Goal: Communication & Community: Answer question/provide support

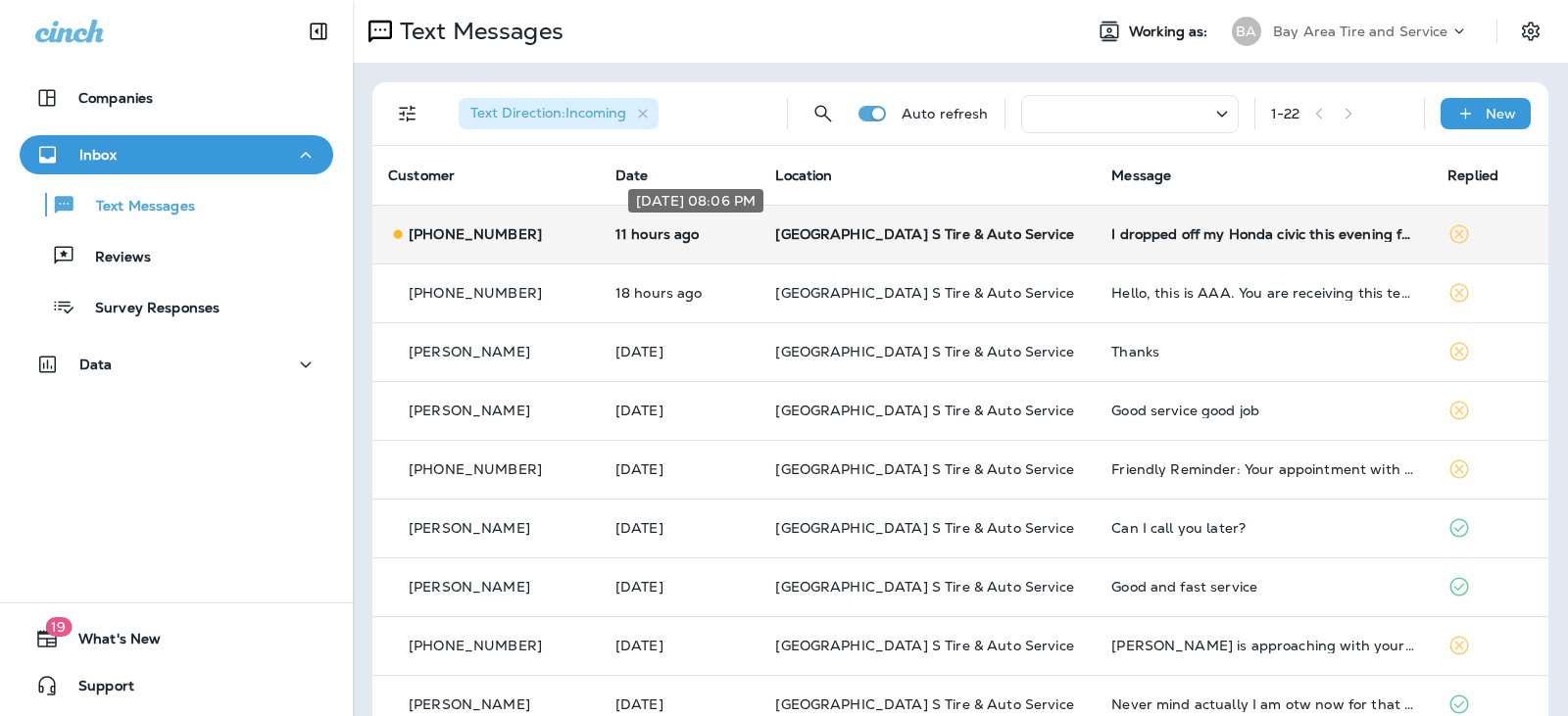
click at [727, 228] on p "11 hours ago" at bounding box center [680, 234] width 130 height 16
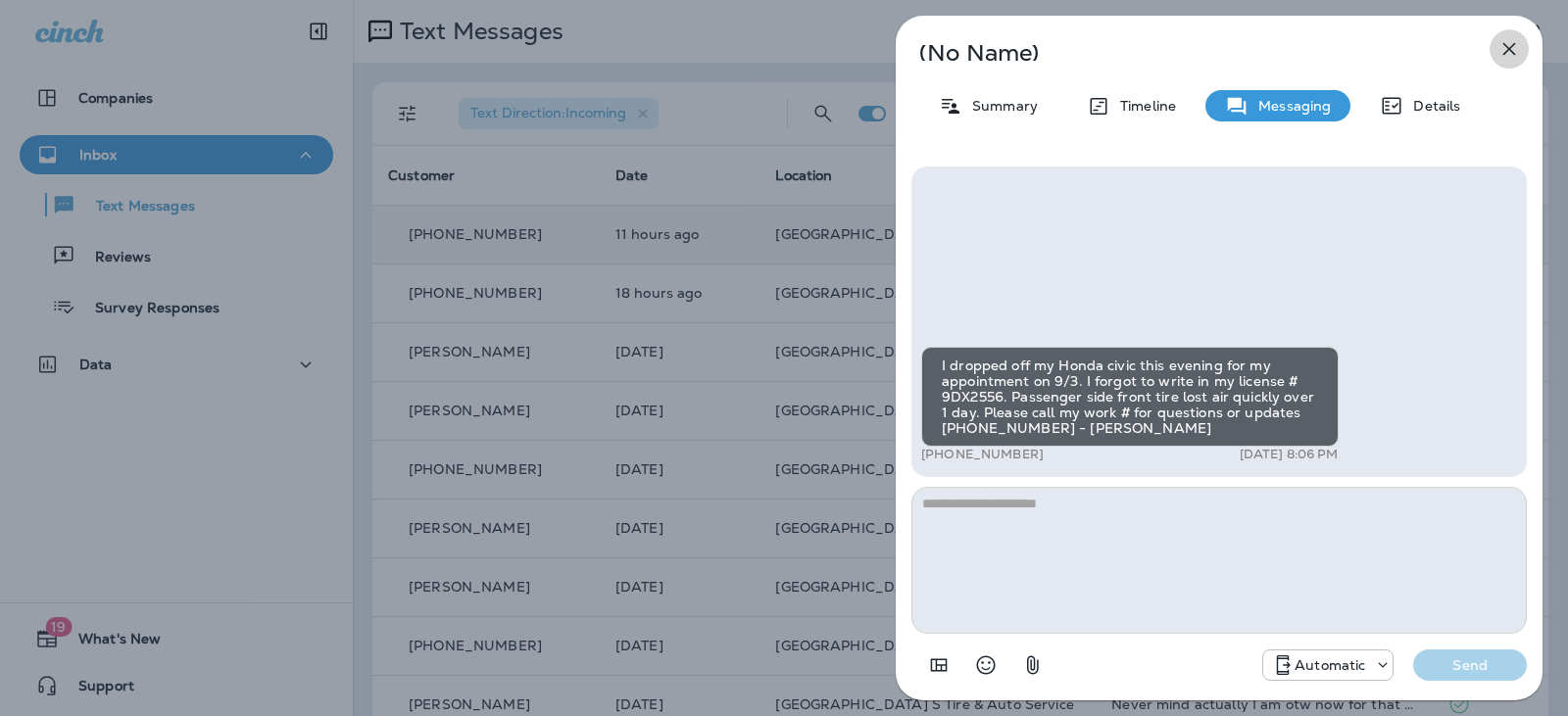
click at [1511, 46] on icon "button" at bounding box center [1510, 49] width 24 height 24
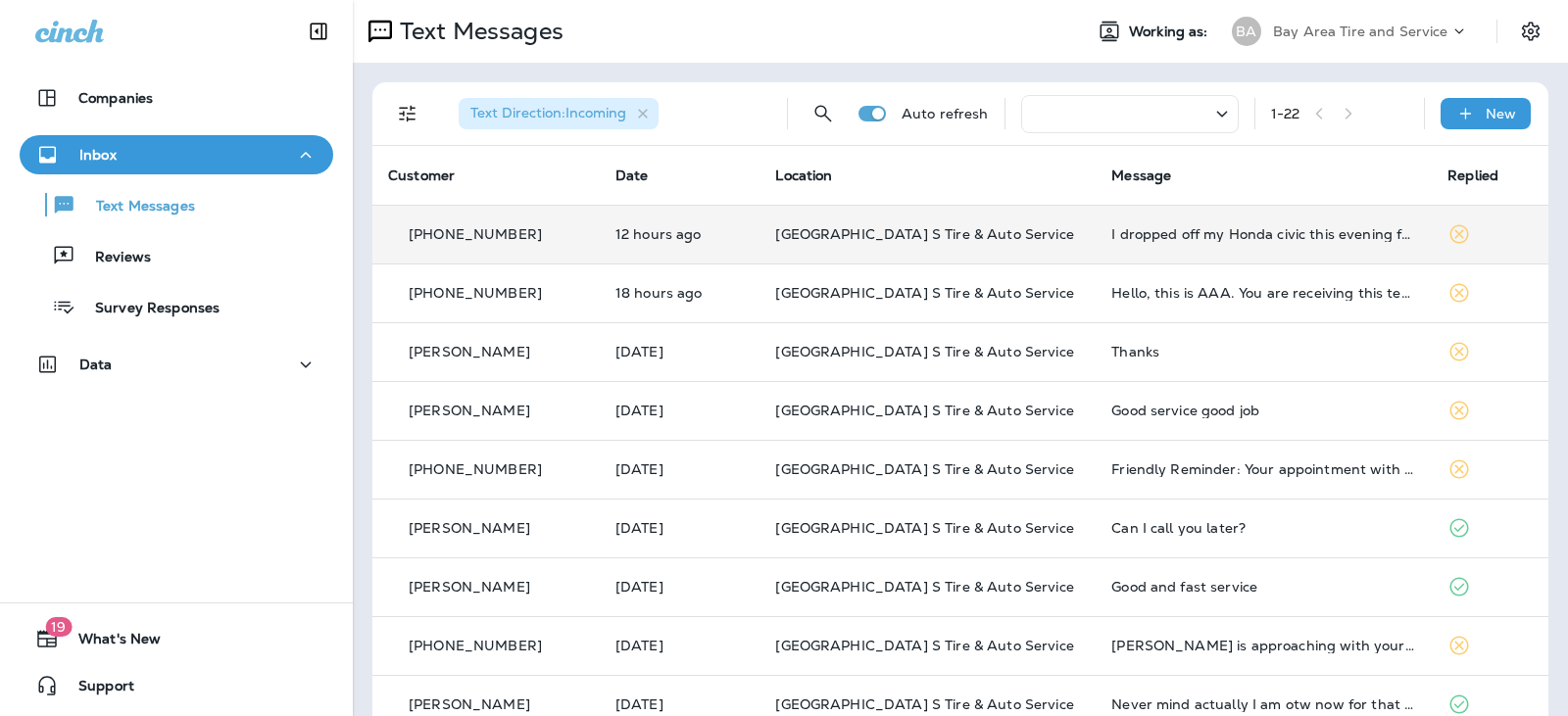
click at [732, 234] on p "12 hours ago" at bounding box center [680, 234] width 130 height 16
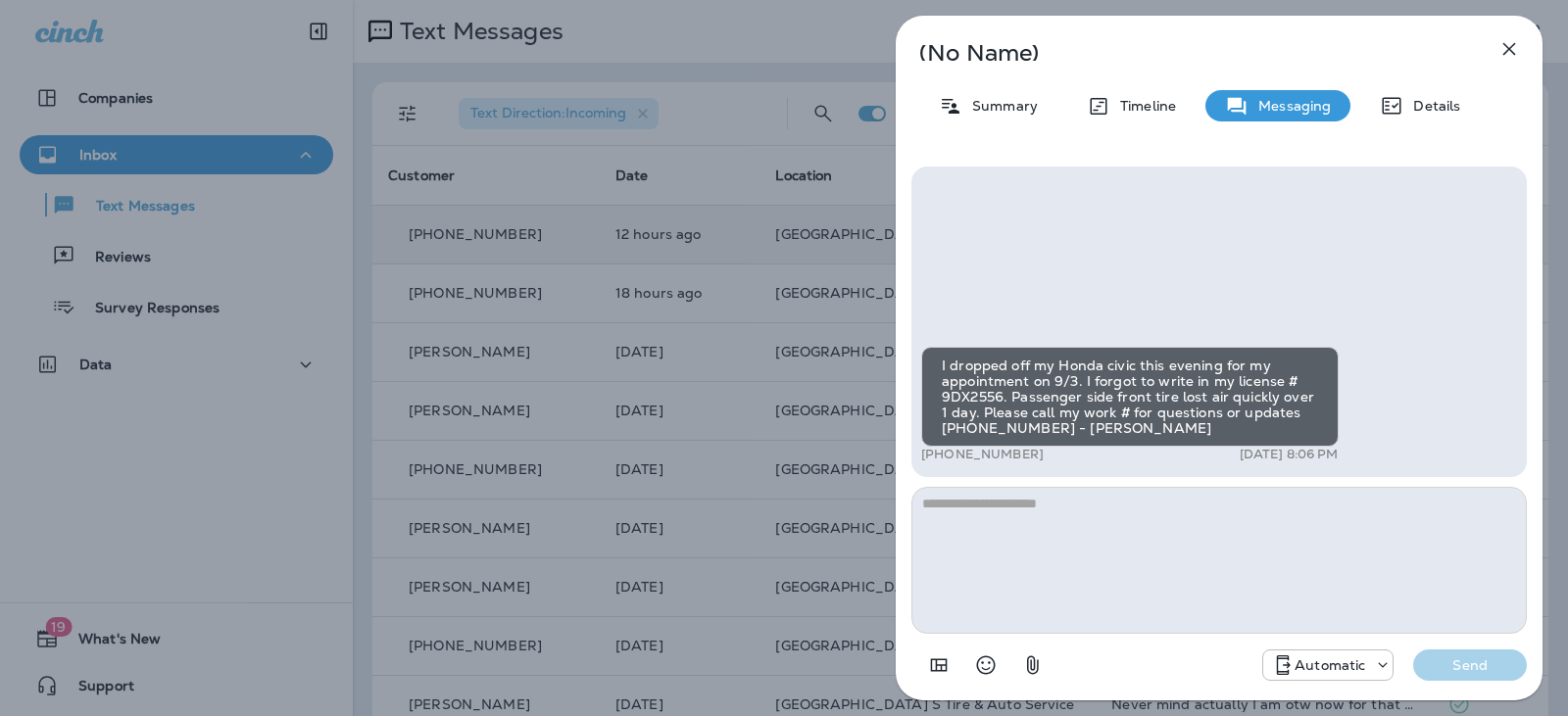
click at [998, 524] on textarea at bounding box center [1219, 560] width 615 height 147
type textarea "*"
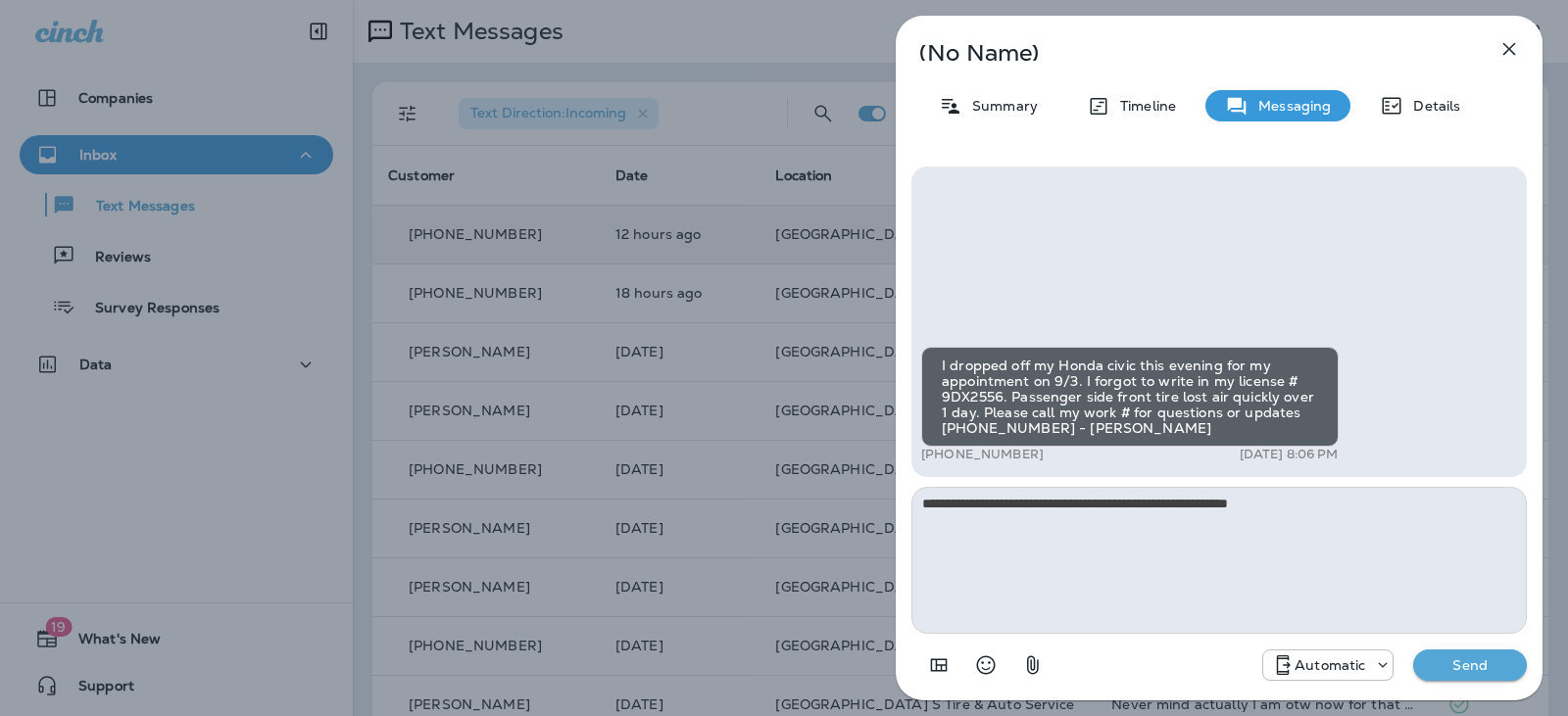
type textarea "**********"
click at [1464, 674] on button "Send" at bounding box center [1470, 666] width 114 height 32
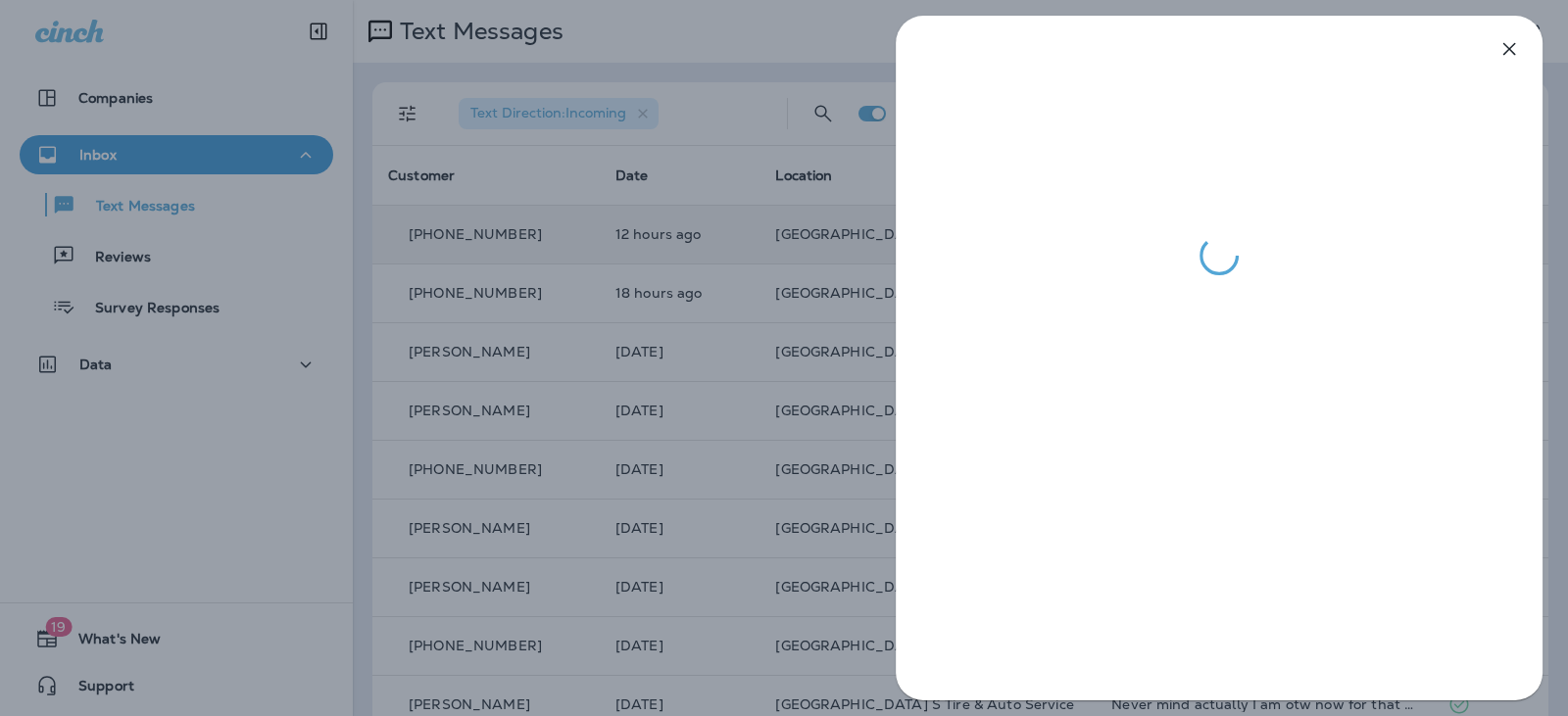
click at [696, 23] on div at bounding box center [784, 358] width 1568 height 716
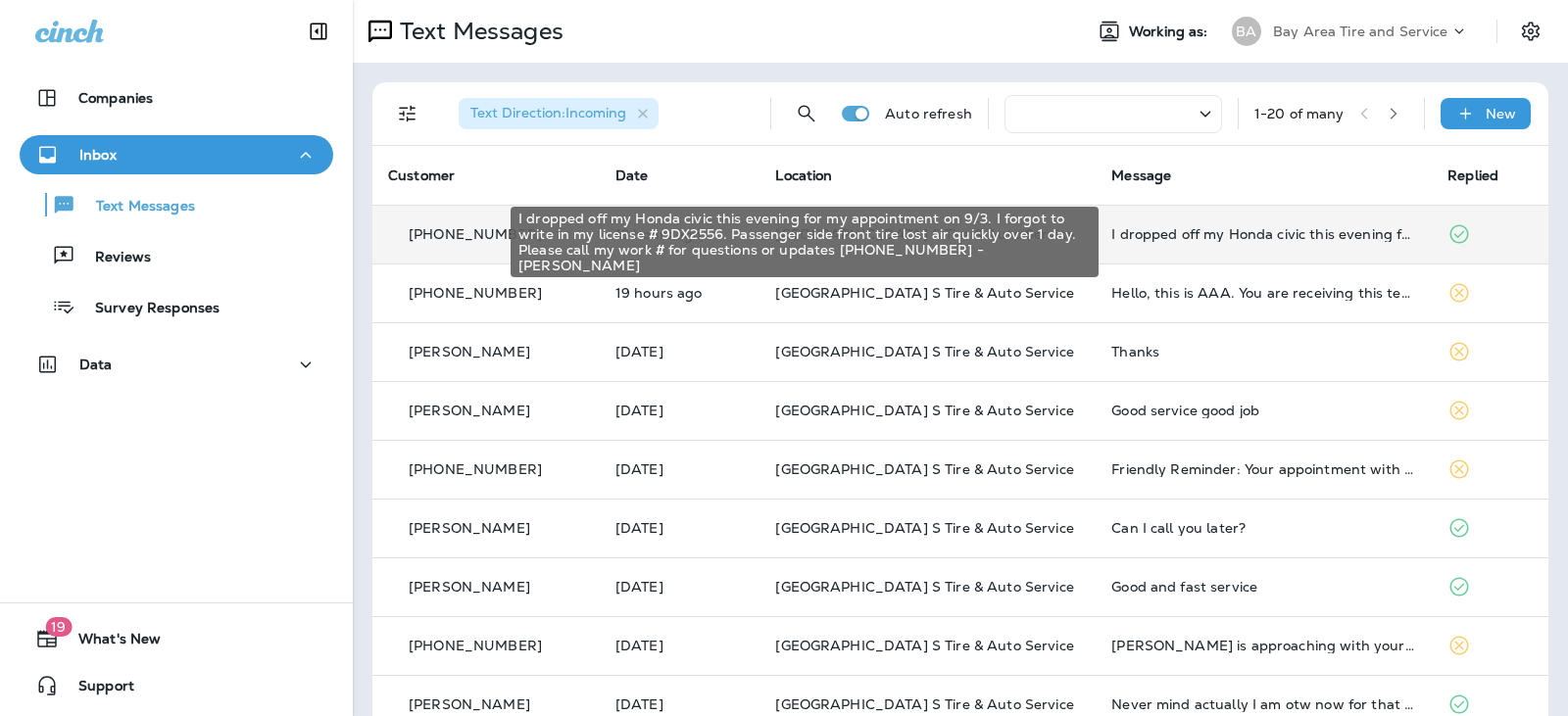
click at [1245, 236] on div "I dropped off my Honda civic this evening for my appointment on 9/3. I forgot t…" at bounding box center [1264, 234] width 305 height 16
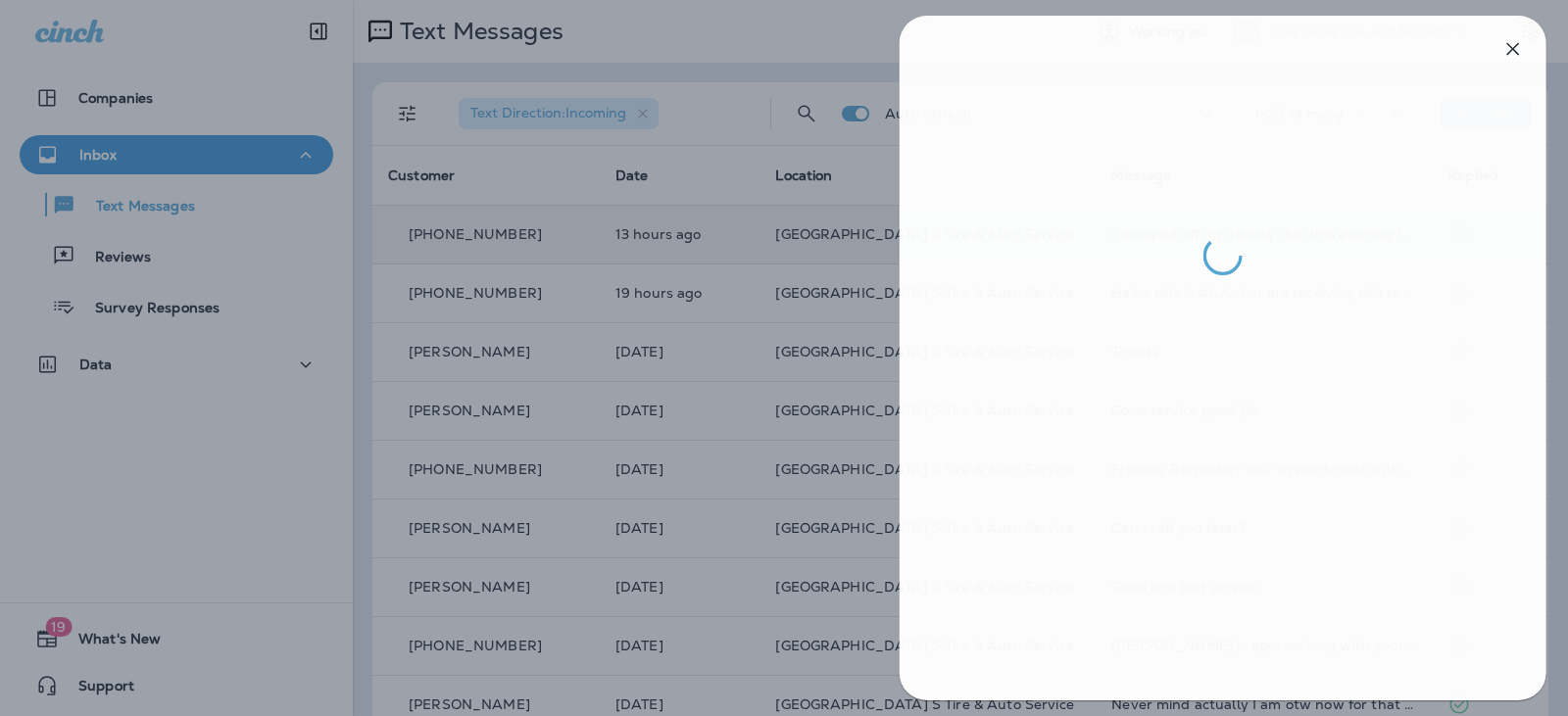
click at [719, 357] on div at bounding box center [787, 358] width 1568 height 716
